Goal: Check status: Check status

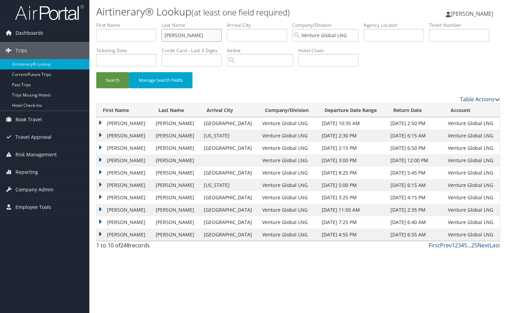
drag, startPoint x: 193, startPoint y: 36, endPoint x: 144, endPoint y: 33, distance: 48.6
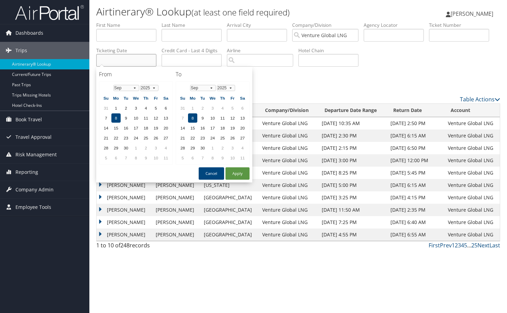
click at [126, 58] on input "text" at bounding box center [126, 60] width 60 height 13
click at [435, 34] on input "text" at bounding box center [459, 35] width 60 height 13
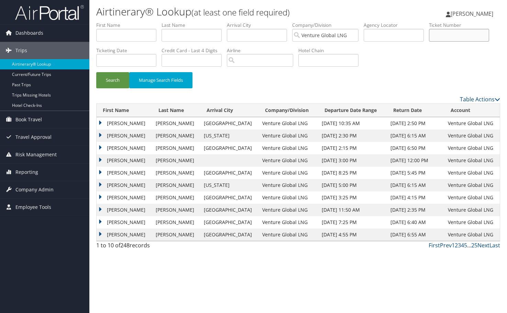
paste input "0017309294960"
type input "0017309294960"
click at [113, 80] on button "Search" at bounding box center [112, 80] width 33 height 16
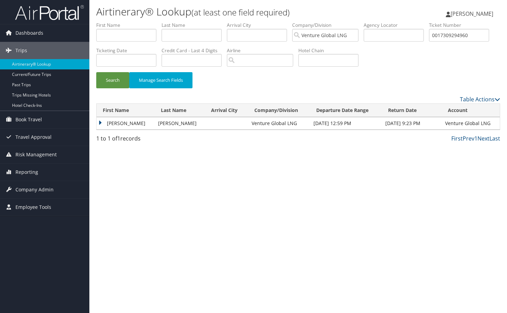
click at [101, 122] on td "BRIAN CHRISTOPHER" at bounding box center [126, 123] width 58 height 12
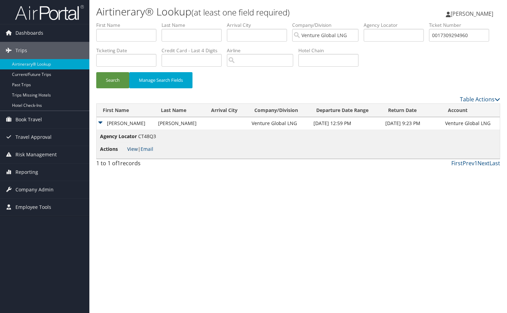
click at [134, 146] on link "View" at bounding box center [132, 149] width 11 height 7
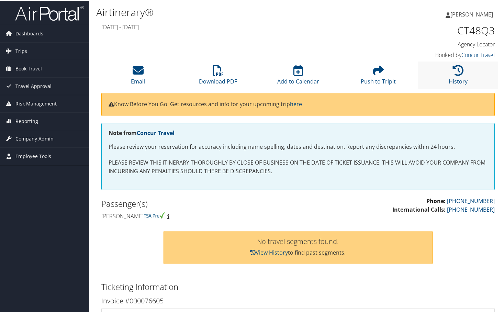
click at [448, 72] on li "History" at bounding box center [458, 75] width 80 height 28
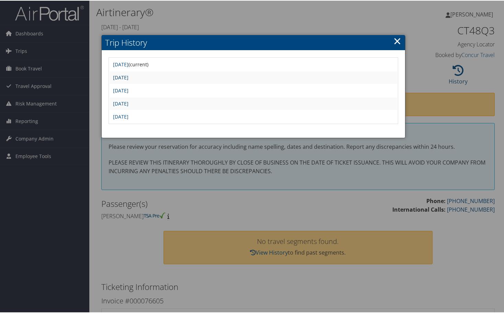
click at [128, 77] on link "Sat Jul 12 11:00:45 MDT 2025" at bounding box center [120, 77] width 15 height 7
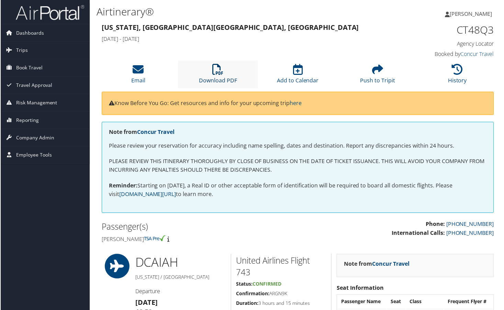
click at [218, 75] on icon at bounding box center [218, 69] width 11 height 11
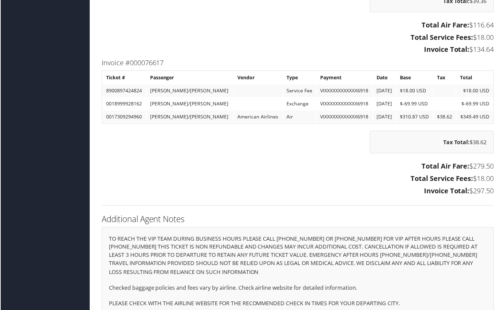
scroll to position [827, 0]
